Goal: Information Seeking & Learning: Learn about a topic

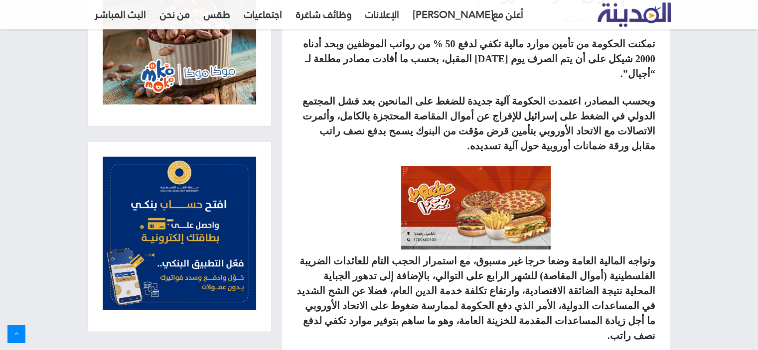
scroll to position [399, 0]
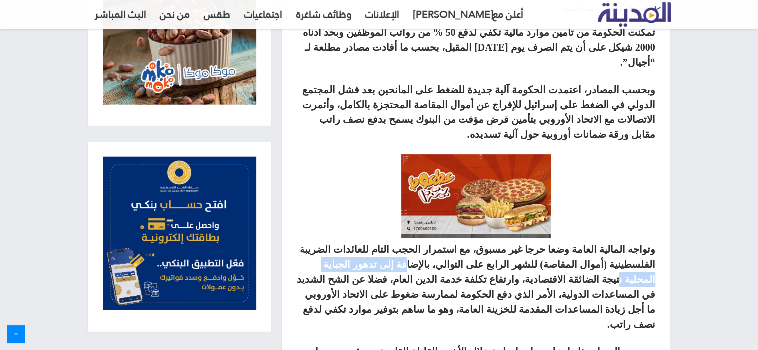
drag, startPoint x: 516, startPoint y: 237, endPoint x: 419, endPoint y: 238, distance: 96.7
click at [419, 244] on strong "وتواجه المالية العامة وضعا حرجا غير مسبوق، مع استمرار الحجب التام للعائدات الضر…" at bounding box center [476, 287] width 359 height 86
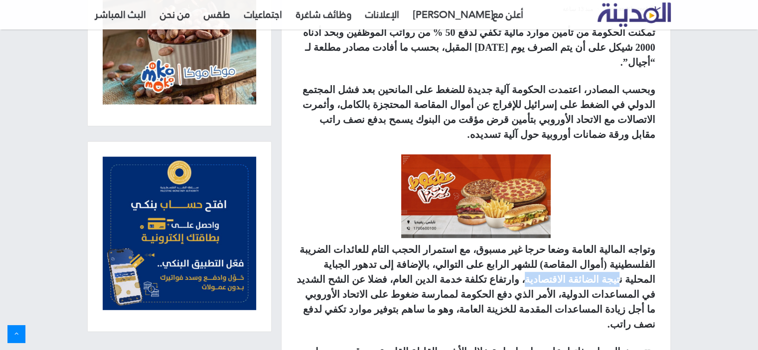
drag, startPoint x: 419, startPoint y: 238, endPoint x: 345, endPoint y: 233, distance: 74.5
click at [345, 244] on strong "وتواجه المالية العامة وضعا حرجا غير مسبوق، مع استمرار الحجب التام للعائدات الضر…" at bounding box center [476, 287] width 359 height 86
click at [529, 244] on strong "وتواجه المالية العامة وضعا حرجا غير مسبوق، مع استمرار الحجب التام للعائدات الضر…" at bounding box center [476, 287] width 359 height 86
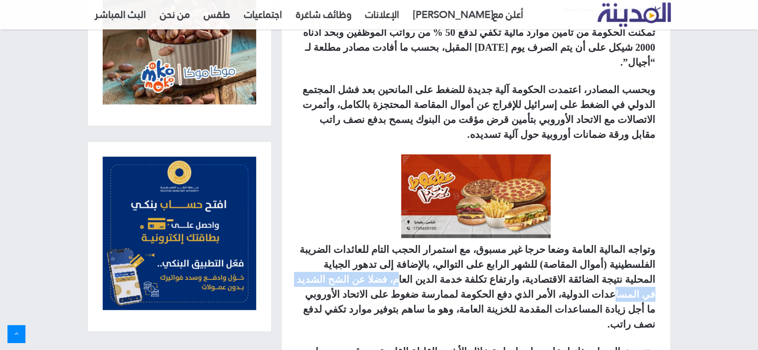
drag, startPoint x: 543, startPoint y: 245, endPoint x: 476, endPoint y: 246, distance: 66.8
click at [476, 246] on strong "وتواجه المالية العامة وضعا حرجا غير مسبوق، مع استمرار الحجب التام للعائدات الضر…" at bounding box center [476, 287] width 359 height 86
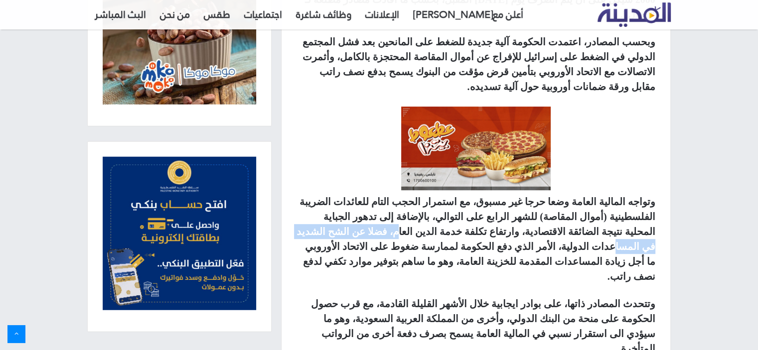
scroll to position [449, 0]
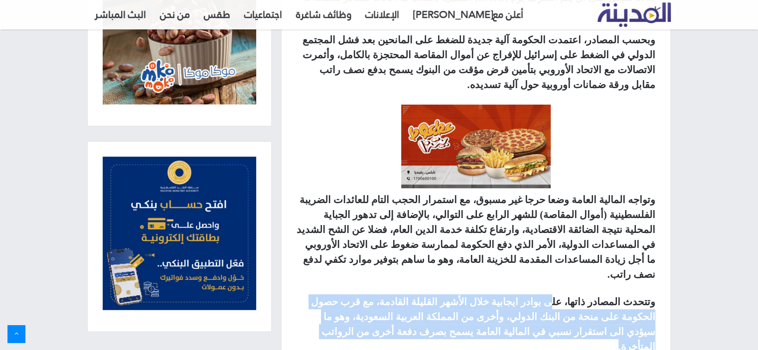
drag, startPoint x: 569, startPoint y: 258, endPoint x: 312, endPoint y: 287, distance: 258.8
click at [312, 295] on p "وتتحدث المصادر ذاتها، على بوادر ايجابية خلال الأشهر القليلة القادمة، مع قرب حصو…" at bounding box center [476, 325] width 359 height 60
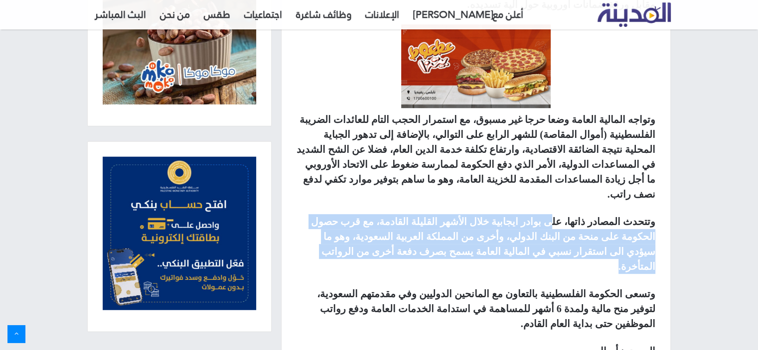
scroll to position [548, 0]
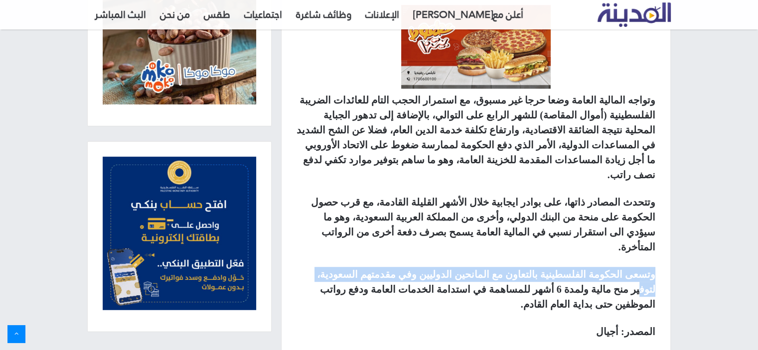
drag, startPoint x: 659, startPoint y: 213, endPoint x: 364, endPoint y: 214, distance: 295.6
click at [372, 214] on div "تمكنت الحكومة من تأمين موارد مالية تكفي لدفع 50 % من رواتب الموظفين وبحد أدناه …" at bounding box center [476, 114] width 389 height 479
click at [319, 269] on strong "وتسعى الحكومة الفلسطينية بالتعاون مع المانحين الدوليين وفي مقدمتهم السعودية، لت…" at bounding box center [486, 289] width 338 height 41
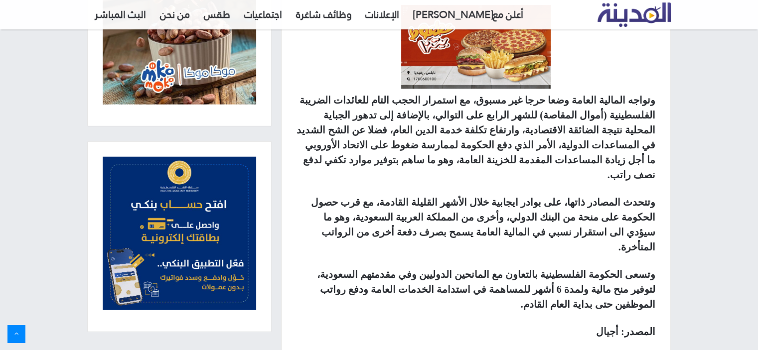
click at [320, 269] on strong "وتسعى الحكومة الفلسطينية بالتعاون مع المانحين الدوليين وفي مقدمتهم السعودية، لت…" at bounding box center [486, 289] width 338 height 41
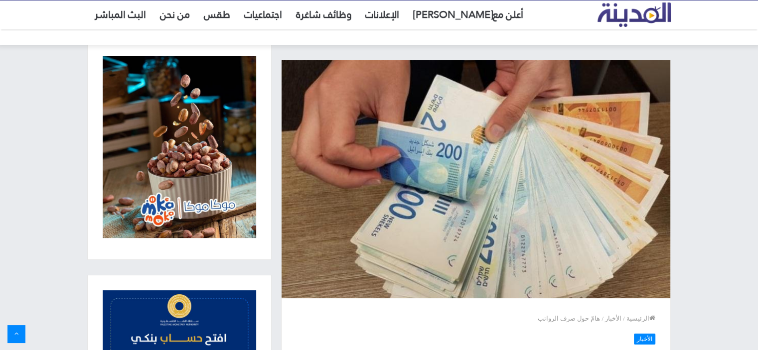
scroll to position [0, 0]
